Goal: Task Accomplishment & Management: Manage account settings

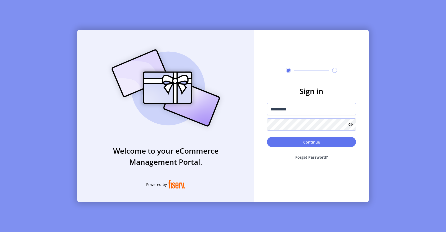
type input "**********"
click at [265, 123] on form "**********" at bounding box center [311, 125] width 114 height 79
click at [277, 142] on button "Continue" at bounding box center [311, 142] width 89 height 10
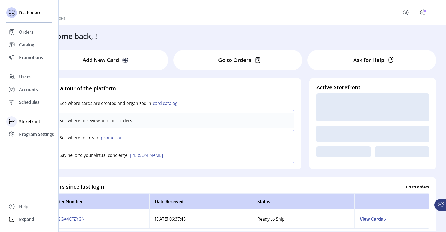
click at [31, 122] on span "Storefront" at bounding box center [29, 121] width 21 height 6
click at [30, 132] on span "Configuration" at bounding box center [33, 132] width 28 height 6
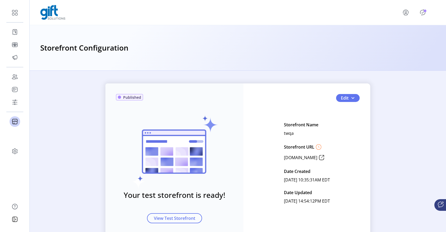
click at [420, 12] on icon "Publisher Panel" at bounding box center [422, 12] width 8 height 8
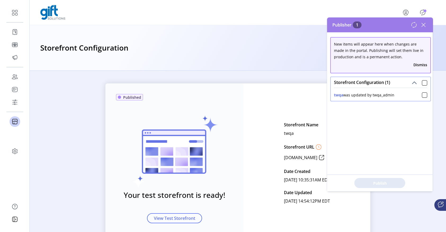
click at [251, 170] on div "Published Your test storefront is ready! View Test Storefront Edit Storefront N…" at bounding box center [237, 162] width 265 height 159
click at [411, 206] on div "Published Your test storefront is ready! View Test Storefront Edit Storefront N…" at bounding box center [238, 162] width 416 height 159
click at [423, 26] on icon at bounding box center [423, 25] width 8 height 8
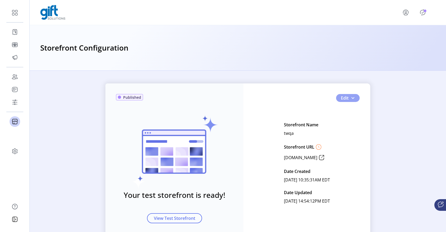
click at [346, 98] on span "Edit" at bounding box center [345, 98] width 8 height 6
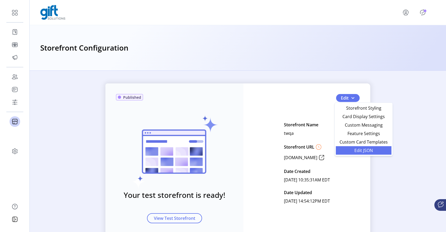
click at [356, 150] on span "Edit JSON" at bounding box center [363, 150] width 49 height 4
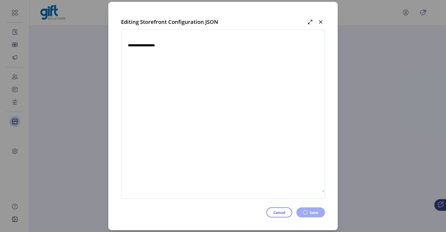
type textarea "**********"
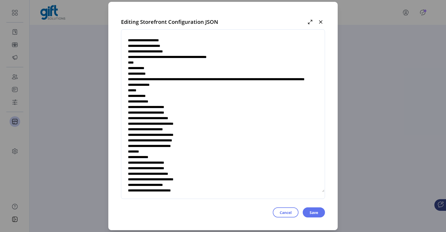
scroll to position [160, 0]
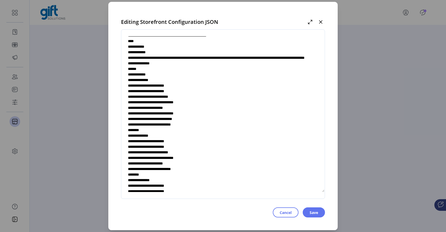
drag, startPoint x: 137, startPoint y: 68, endPoint x: 179, endPoint y: 51, distance: 45.2
click at [179, 51] on textarea at bounding box center [222, 114] width 203 height 156
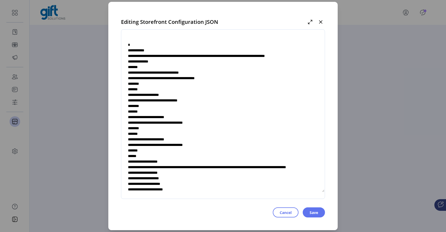
scroll to position [0, 0]
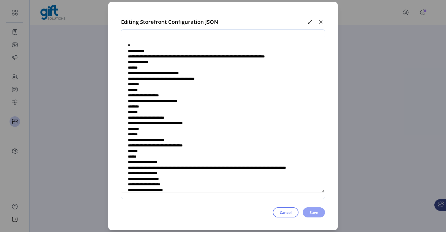
click at [312, 213] on span "Save" at bounding box center [314, 213] width 8 height 6
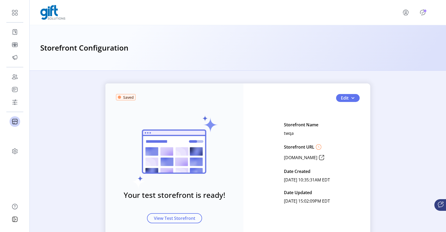
click at [420, 15] on icon "Publisher Panel" at bounding box center [422, 12] width 8 height 8
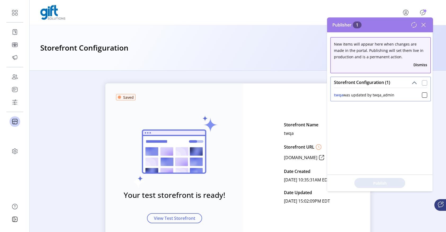
click at [423, 81] on div at bounding box center [424, 82] width 5 height 5
click at [369, 182] on span "Publish 1 Items" at bounding box center [379, 183] width 37 height 6
